Goal: Task Accomplishment & Management: Manage account settings

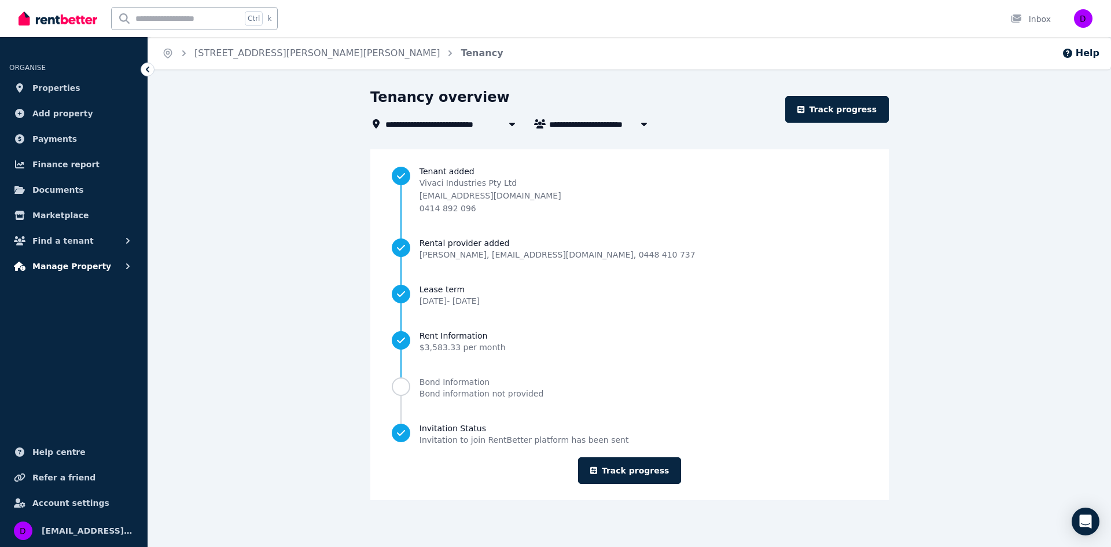
click at [78, 266] on span "Manage Property" at bounding box center [71, 266] width 79 height 14
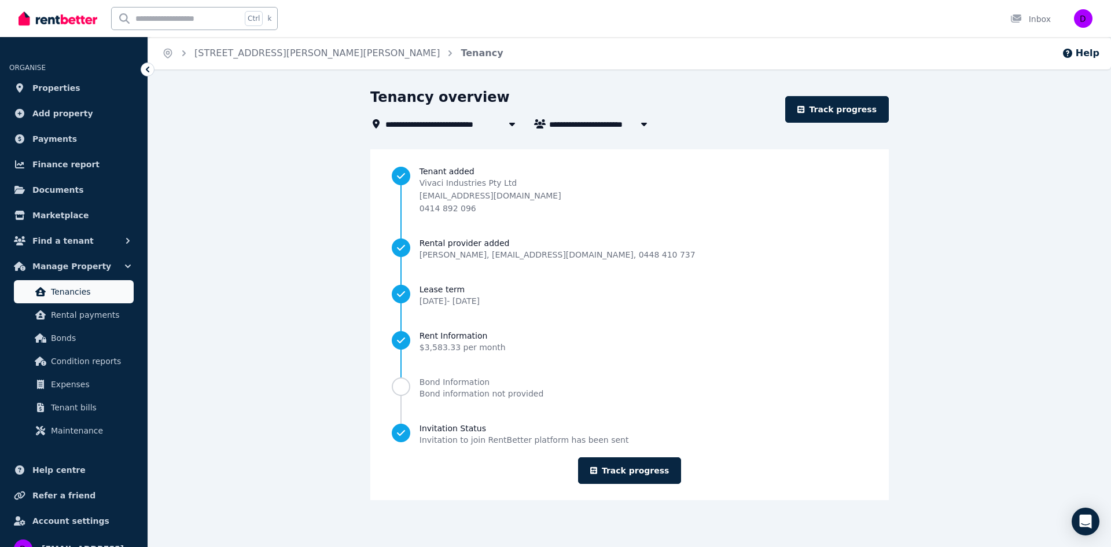
click at [88, 297] on span "Tenancies" at bounding box center [90, 292] width 78 height 14
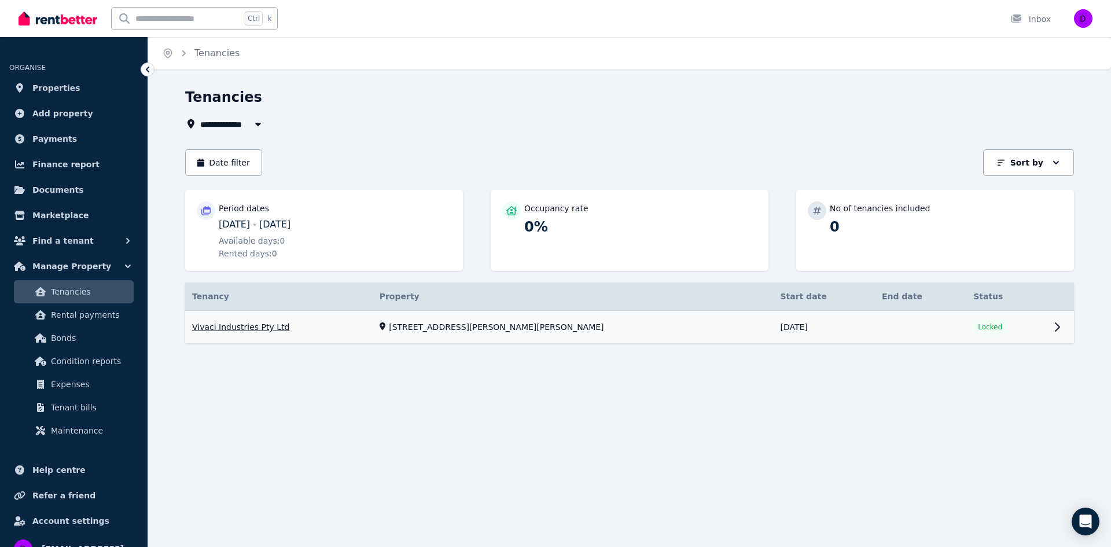
click at [254, 326] on link "View property details" at bounding box center [629, 327] width 889 height 33
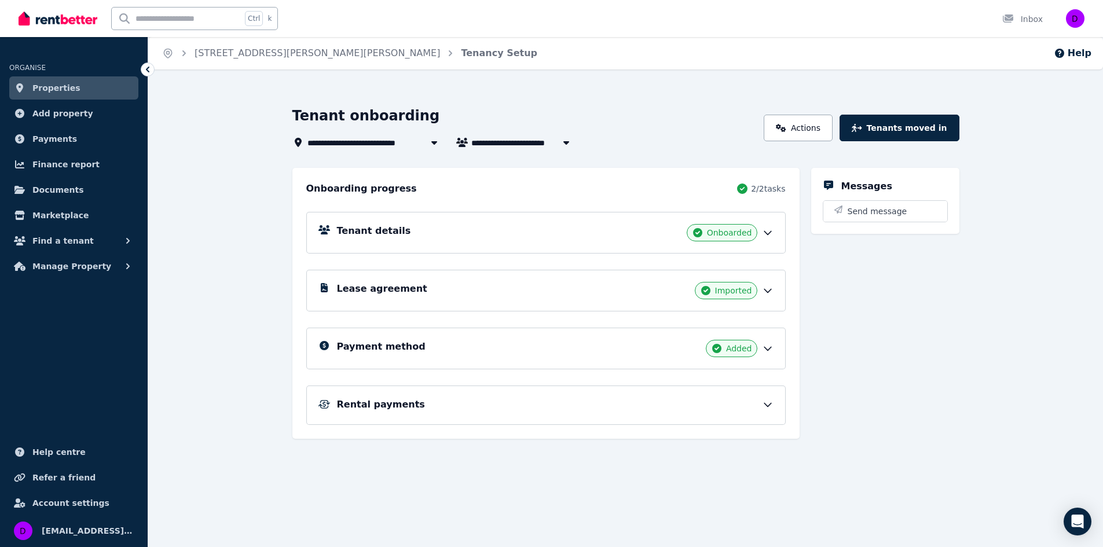
click at [769, 349] on icon at bounding box center [767, 348] width 7 height 3
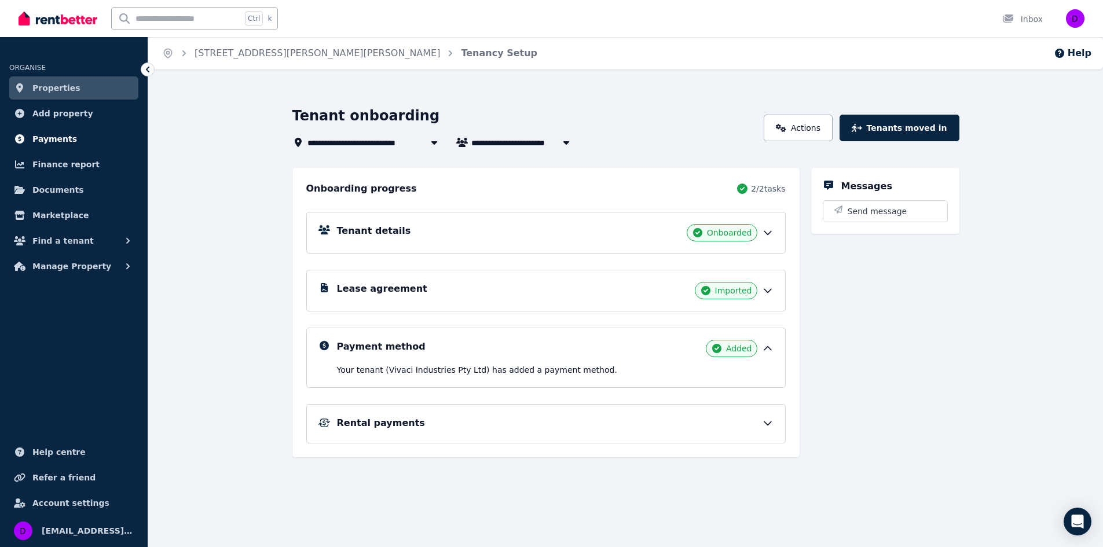
click at [57, 135] on span "Payments" at bounding box center [54, 139] width 45 height 14
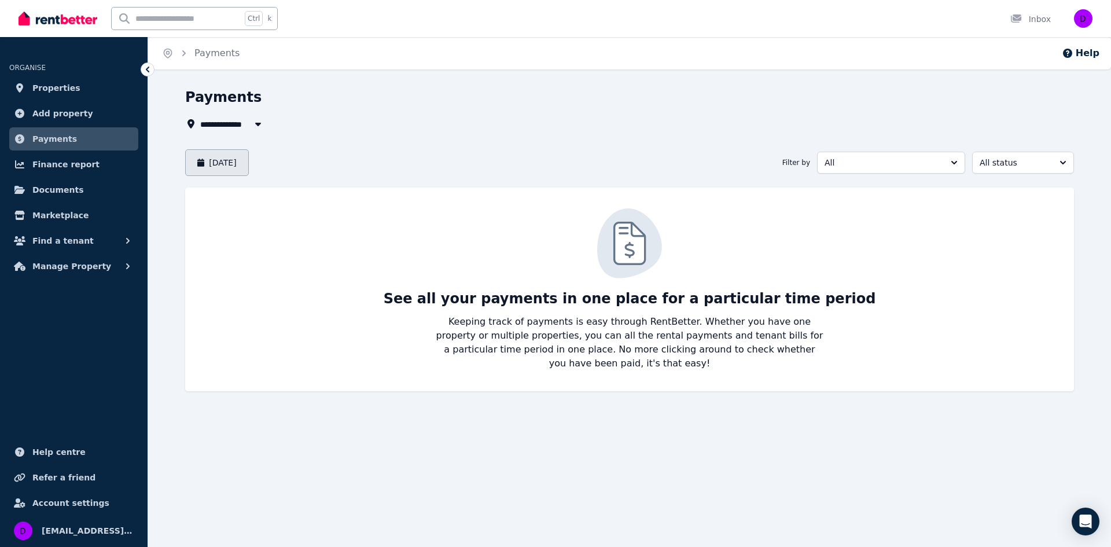
click at [216, 160] on button "[DATE]" at bounding box center [217, 162] width 64 height 27
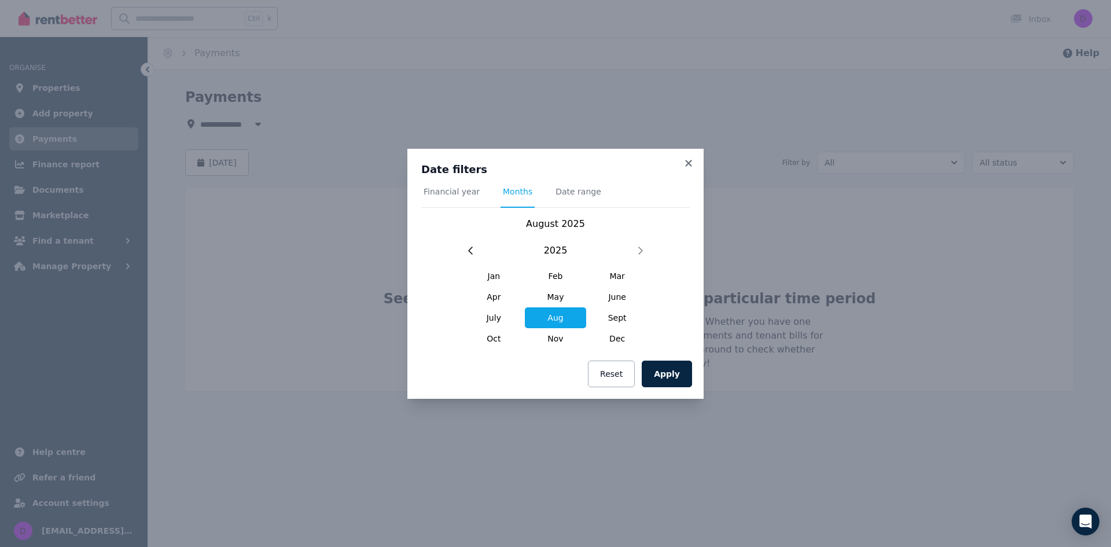
click at [228, 230] on div "Date filters Financial year Months Date range [DATE] [DATE] Feb Mar Apr May Jun…" at bounding box center [555, 273] width 1111 height 547
click at [691, 165] on icon at bounding box center [688, 163] width 6 height 6
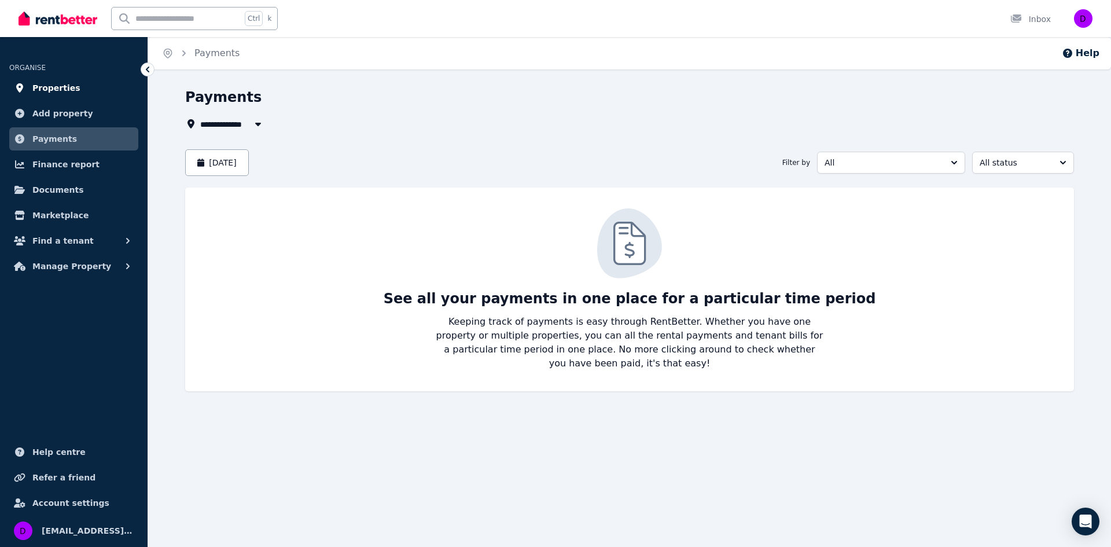
click at [69, 91] on span "Properties" at bounding box center [56, 88] width 48 height 14
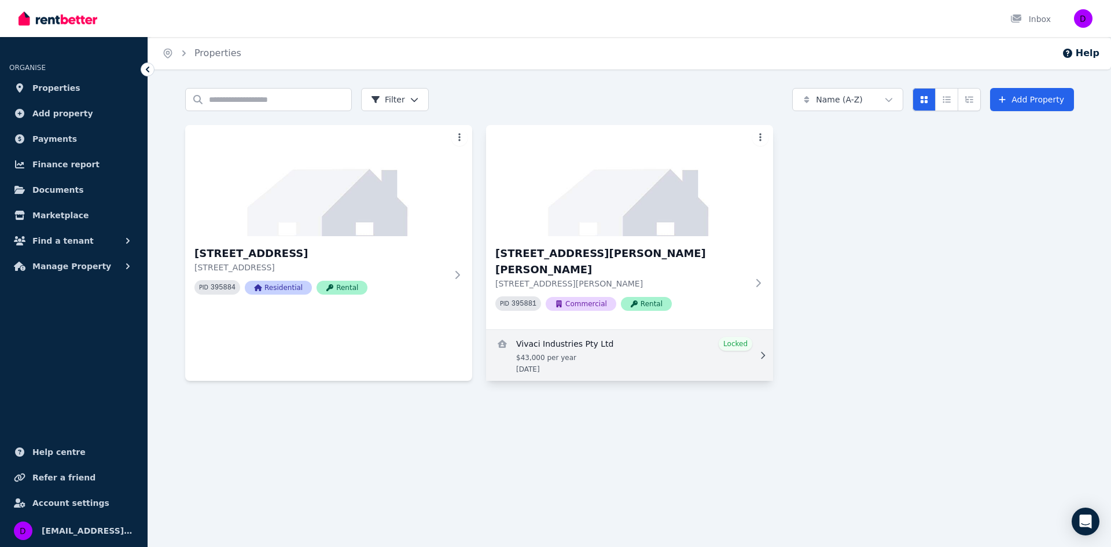
click at [589, 334] on link "View details for Vivaci Industries Pty Ltd" at bounding box center [629, 355] width 287 height 51
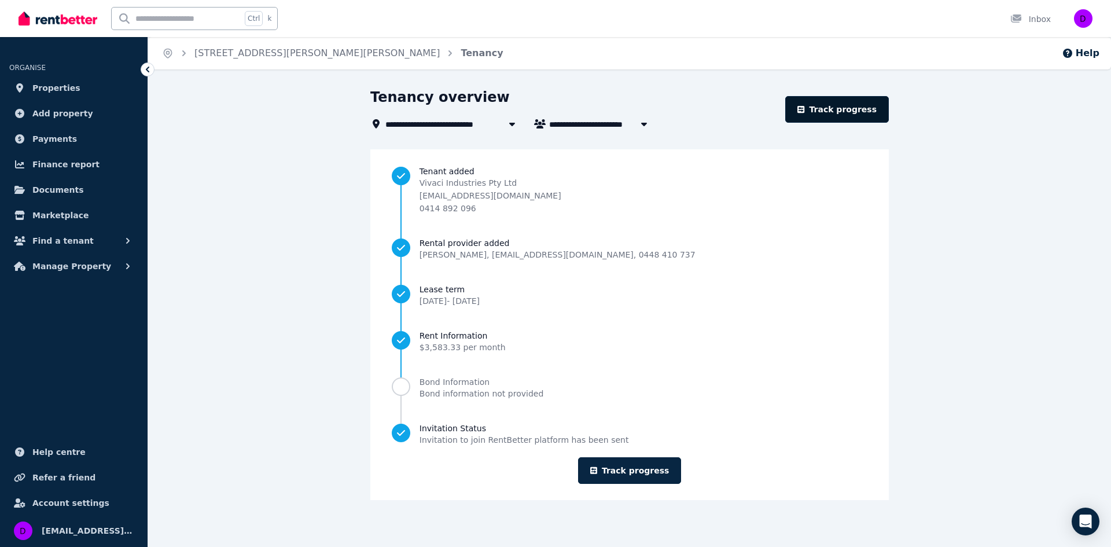
click at [830, 108] on link "Track progress" at bounding box center [837, 109] width 104 height 27
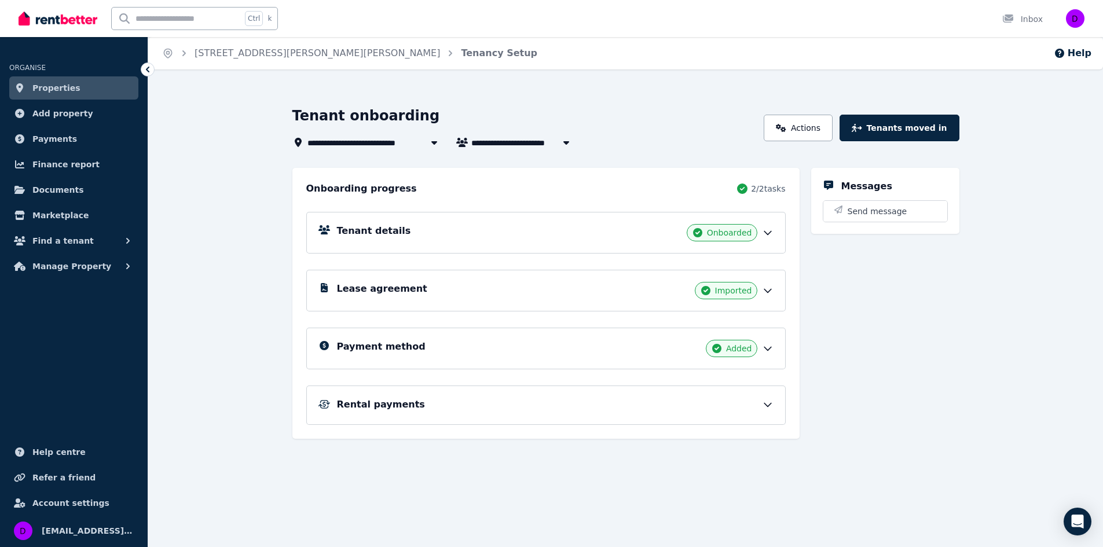
click at [764, 403] on icon at bounding box center [767, 404] width 7 height 3
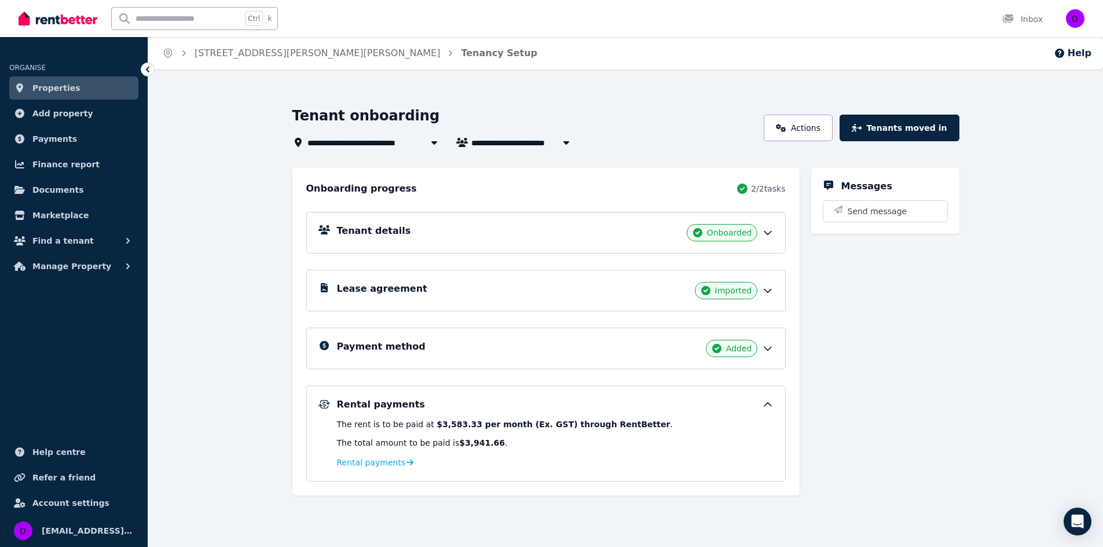
click at [216, 142] on div "**********" at bounding box center [625, 335] width 954 height 459
